Goal: Task Accomplishment & Management: Use online tool/utility

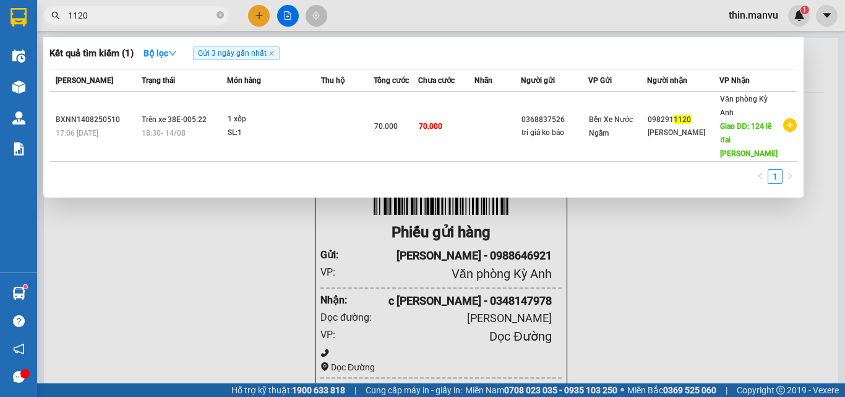
click at [281, 15] on div at bounding box center [422, 198] width 845 height 397
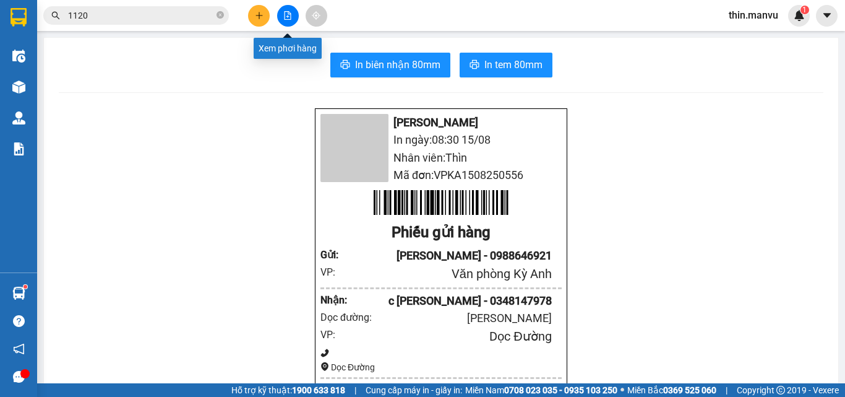
click at [281, 15] on button at bounding box center [288, 16] width 22 height 22
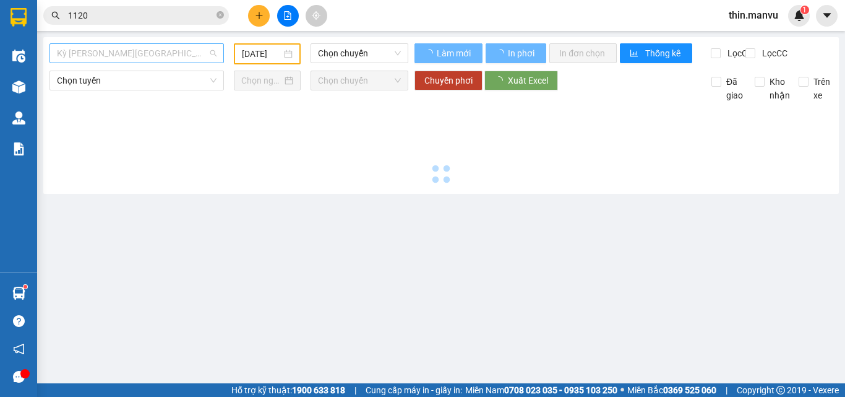
click at [161, 57] on span "Kỳ [PERSON_NAME][GEOGRAPHIC_DATA]" at bounding box center [137, 53] width 160 height 19
type input "[DATE]"
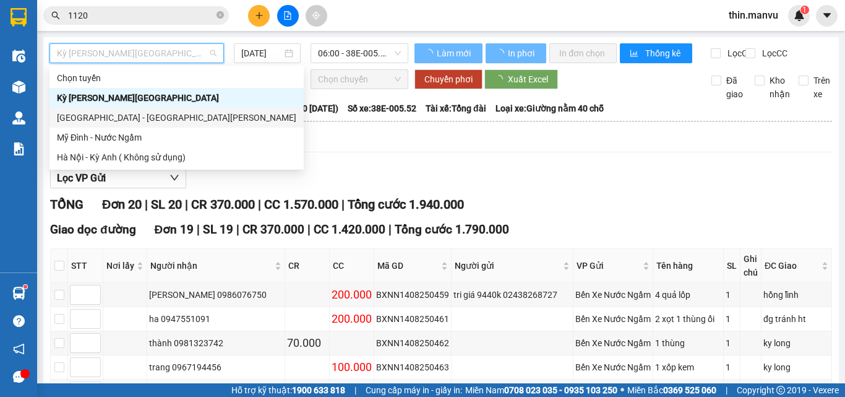
click at [164, 119] on div "[GEOGRAPHIC_DATA] - [GEOGRAPHIC_DATA][PERSON_NAME]" at bounding box center [176, 118] width 239 height 14
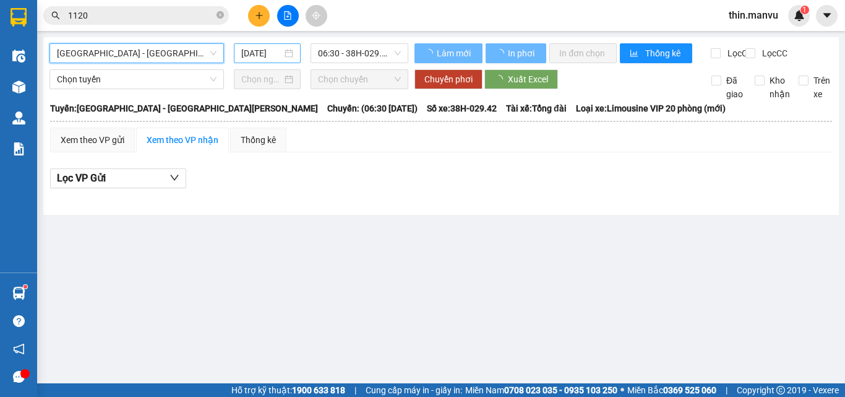
click at [259, 49] on input "[DATE]" at bounding box center [261, 53] width 41 height 14
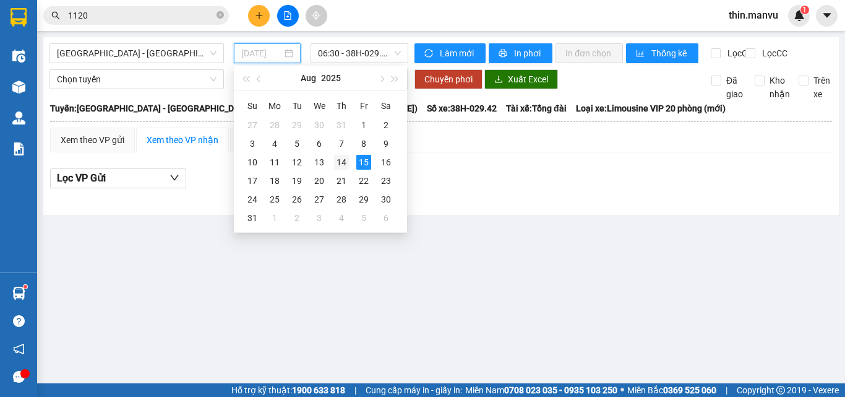
click at [349, 160] on td "14" at bounding box center [341, 162] width 22 height 19
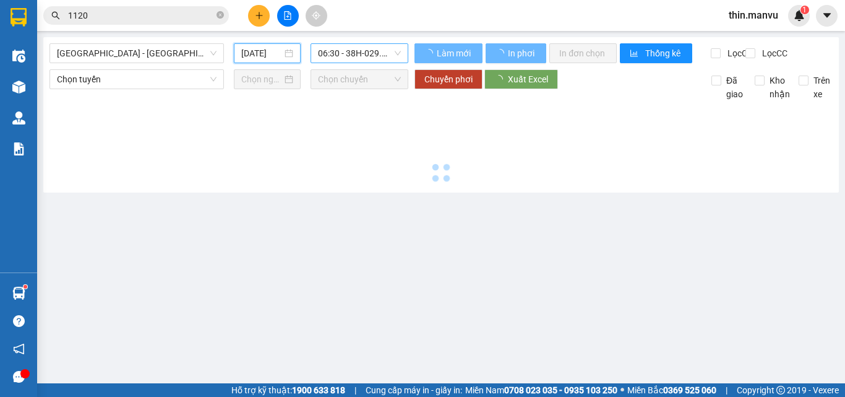
type input "[DATE]"
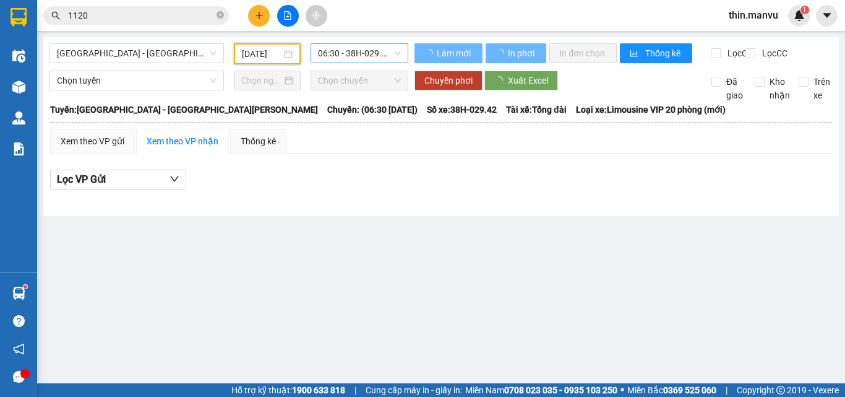
click at [352, 54] on span "06:30 - 38H-029.42" at bounding box center [359, 53] width 83 height 19
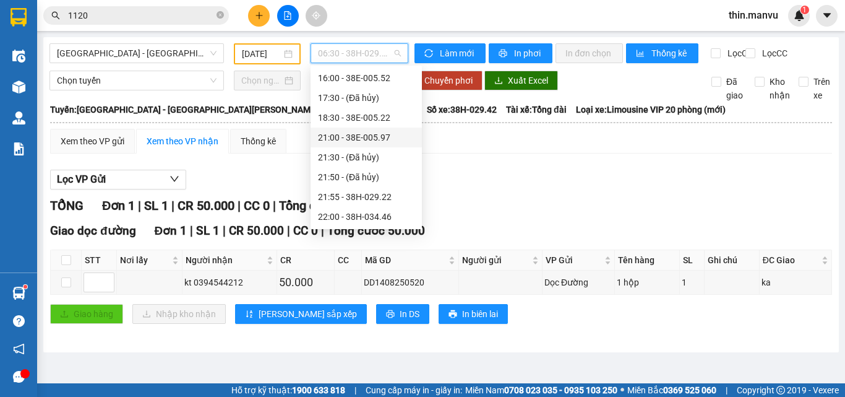
scroll to position [97, 0]
click at [365, 143] on div "16:00 - 38E-005.52" at bounding box center [366, 140] width 97 height 14
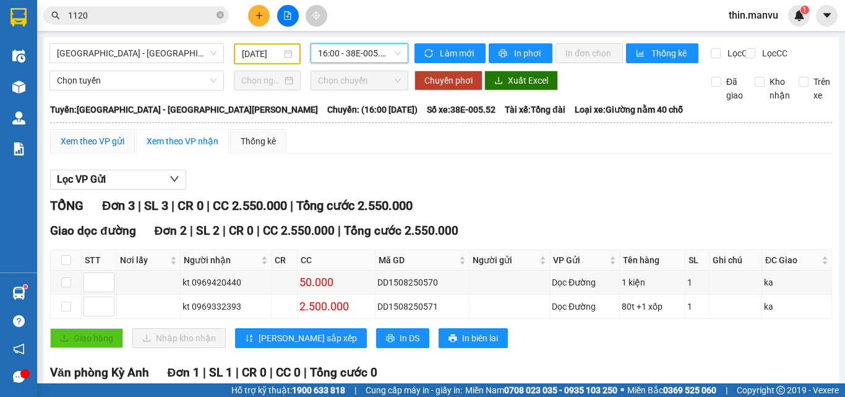
click at [105, 148] on div "Xem theo VP gửi" at bounding box center [93, 141] width 64 height 14
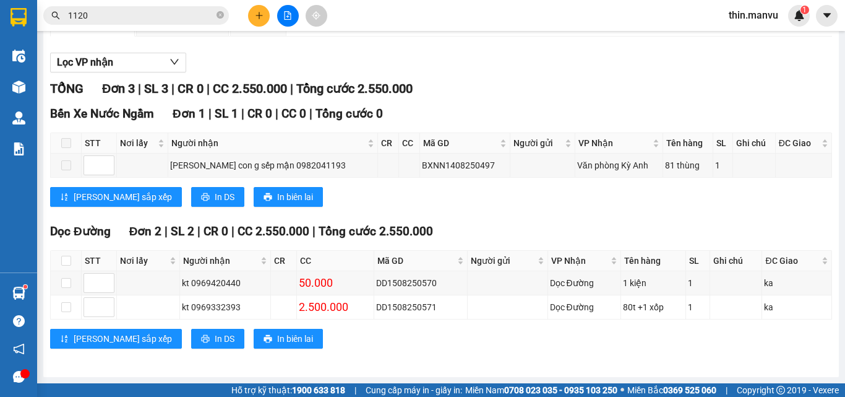
scroll to position [126, 0]
